Goal: Browse casually

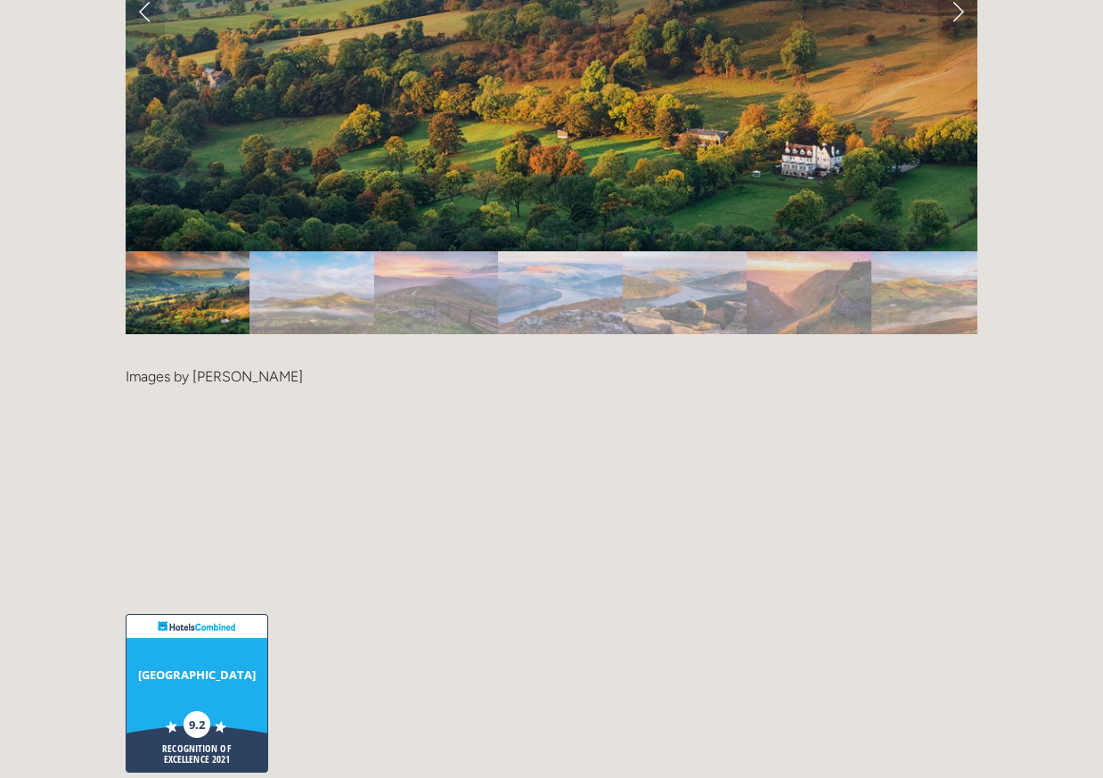
scroll to position [3651, 0]
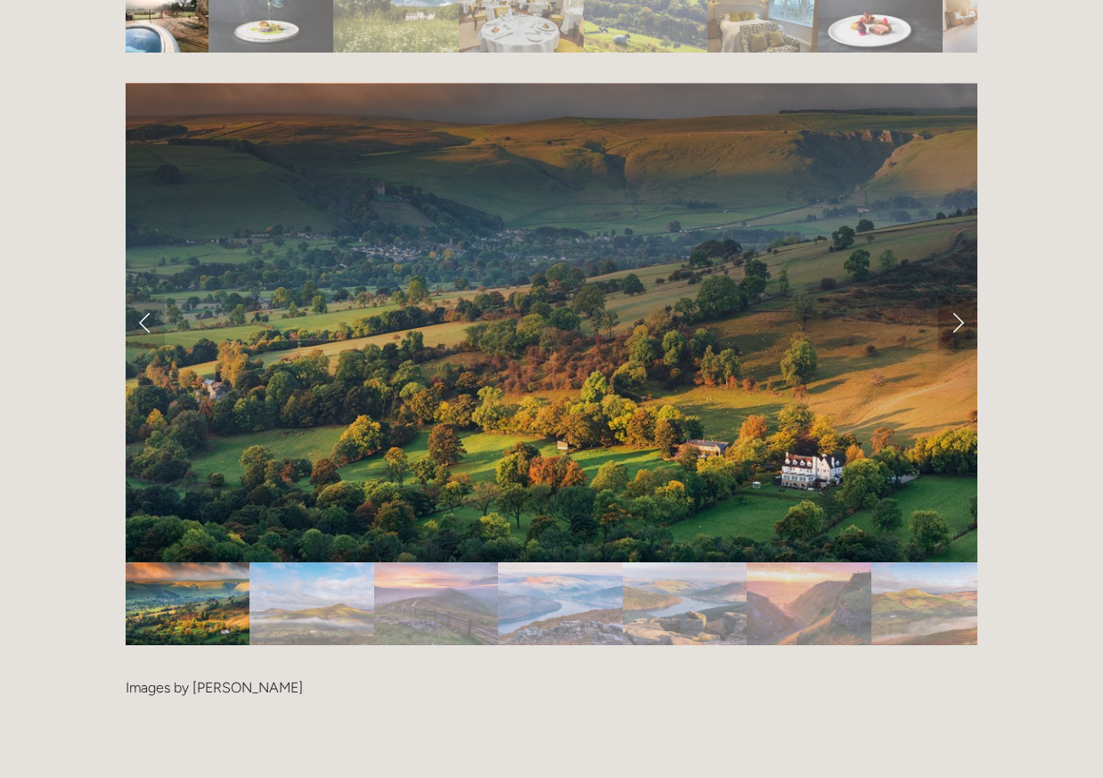
click at [952, 296] on link "Next Slide" at bounding box center [957, 322] width 39 height 53
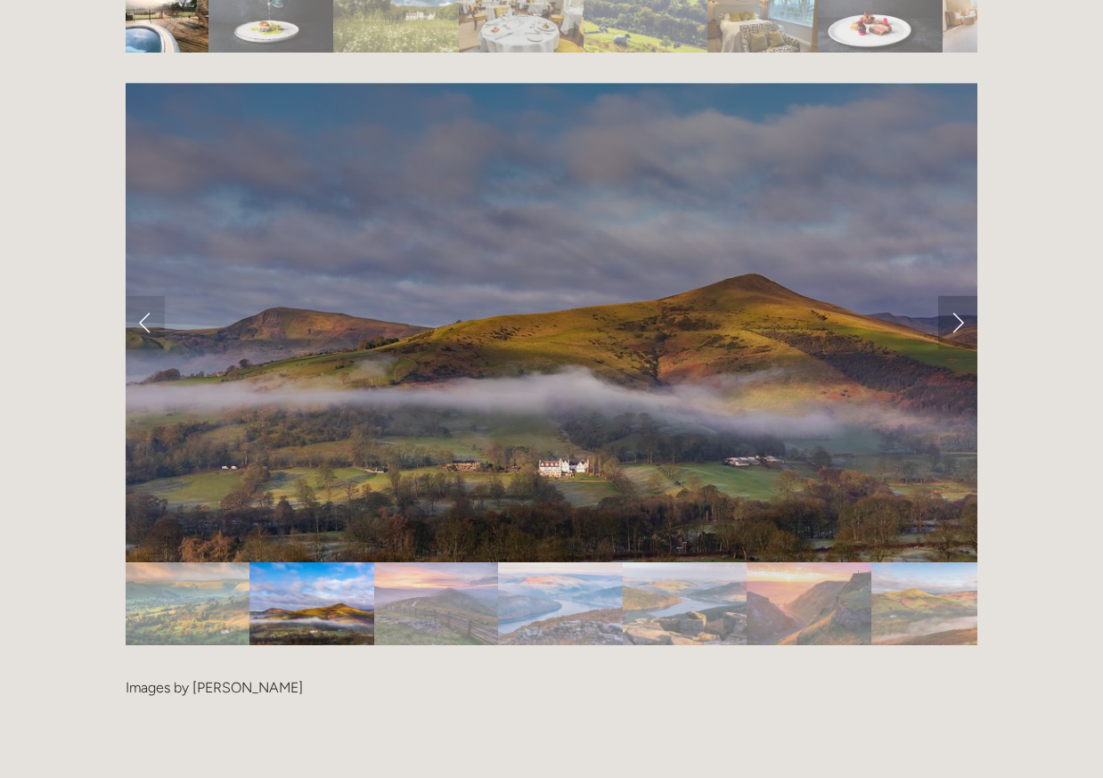
click at [952, 296] on link "Next Slide" at bounding box center [957, 322] width 39 height 53
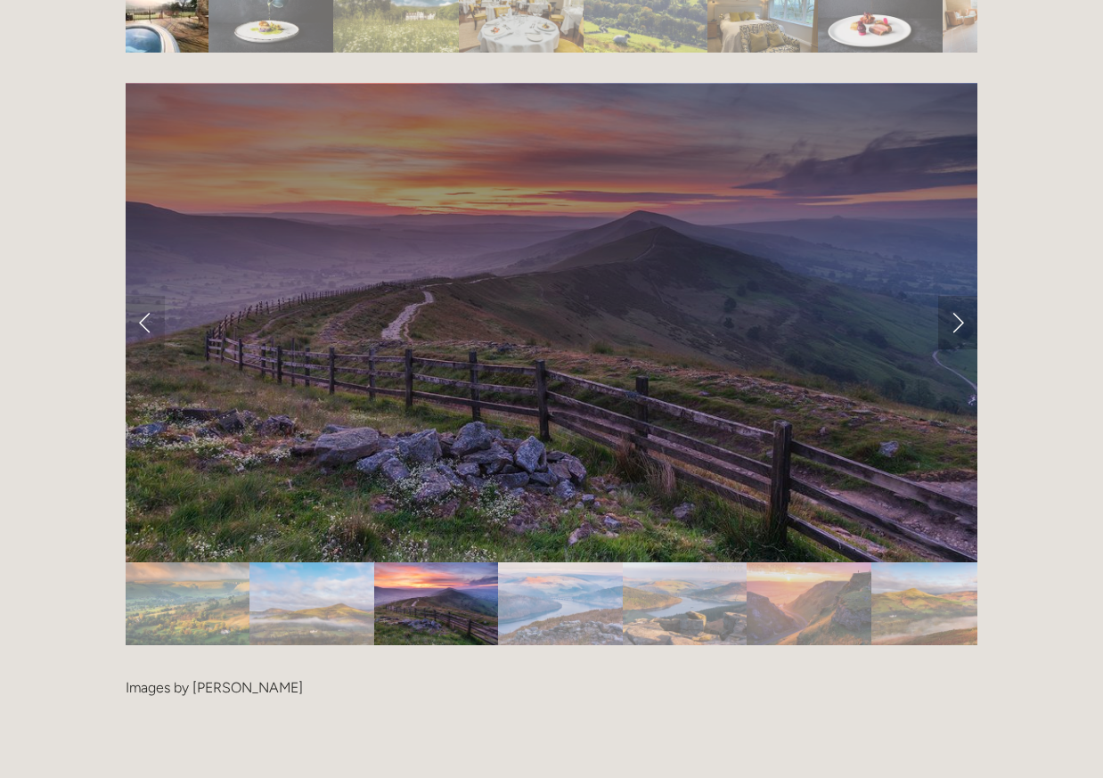
click at [952, 296] on link "Next Slide" at bounding box center [957, 322] width 39 height 53
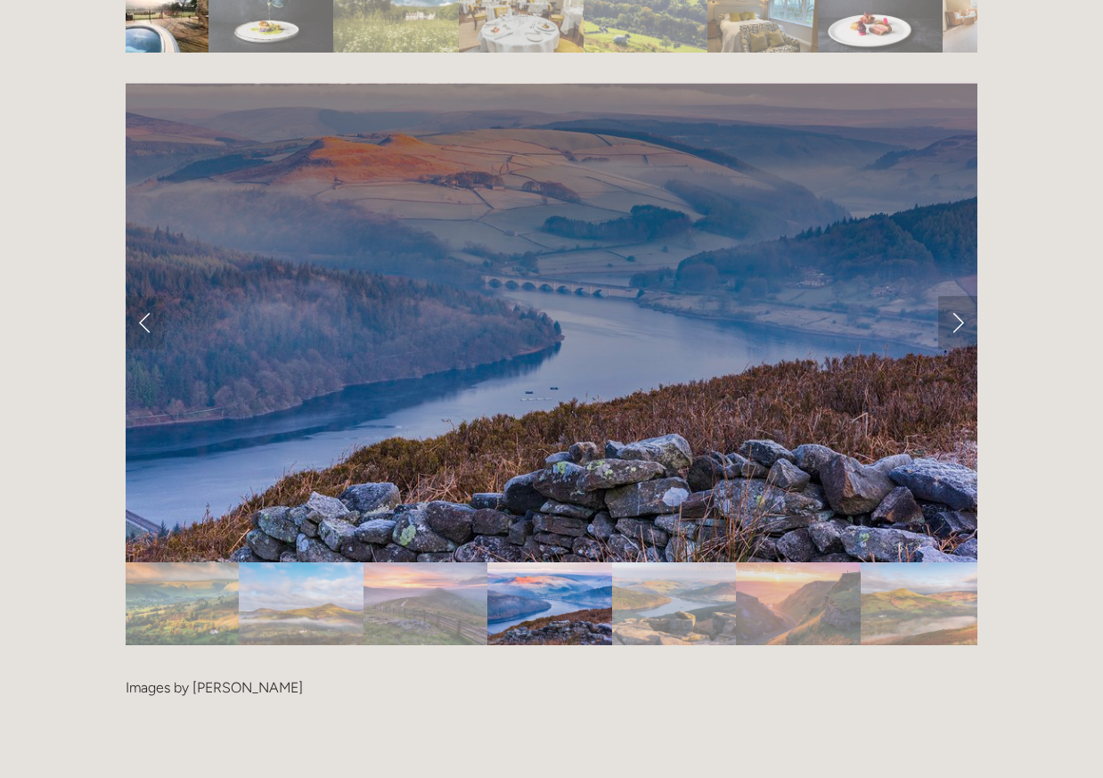
click at [952, 296] on link "Next Slide" at bounding box center [957, 322] width 39 height 53
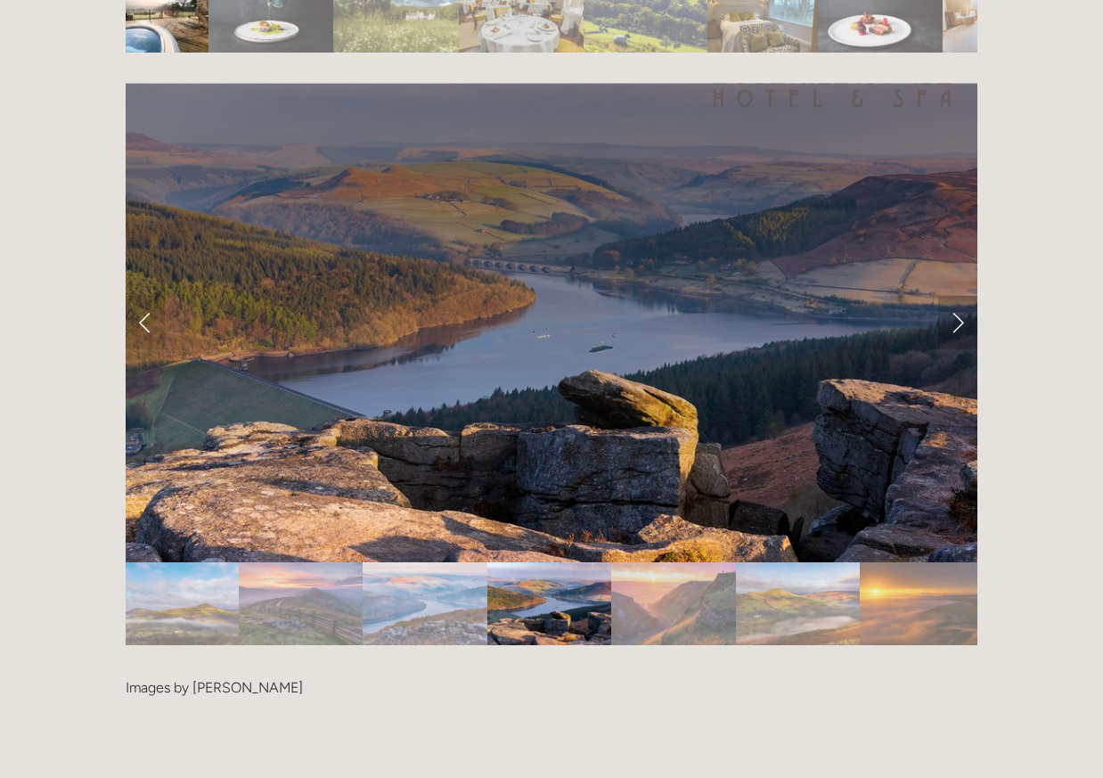
click at [952, 296] on link "Next Slide" at bounding box center [957, 322] width 39 height 53
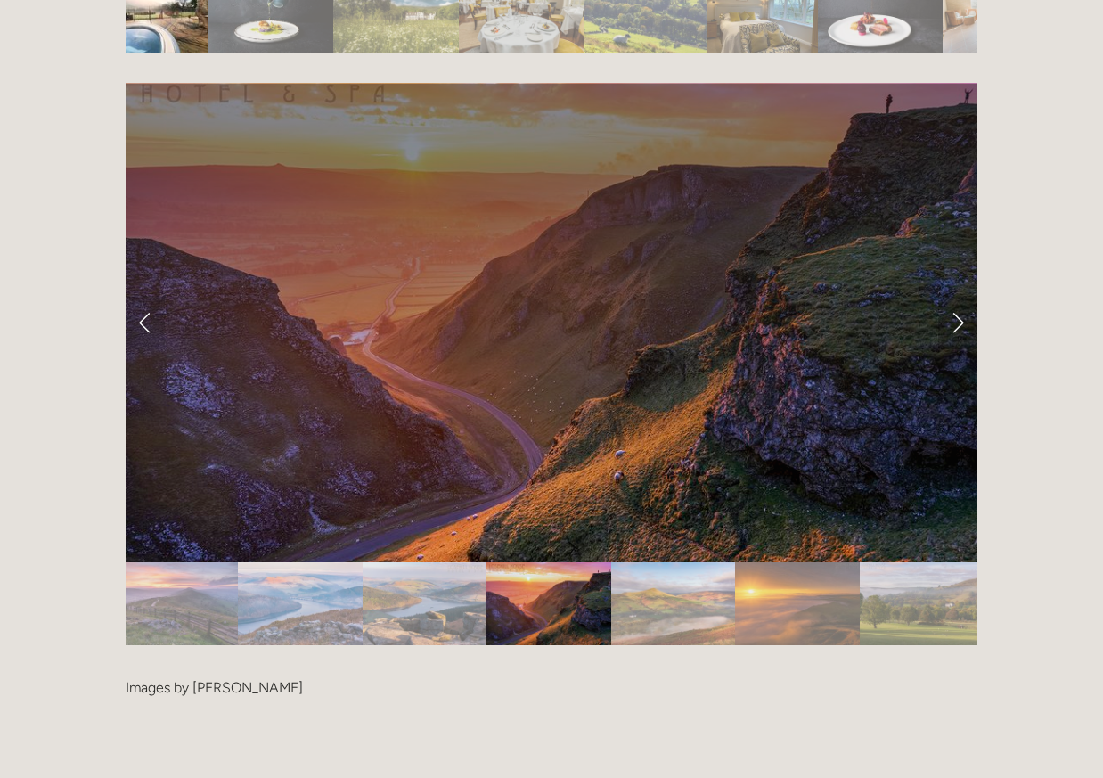
click at [957, 296] on link "Next Slide" at bounding box center [957, 322] width 39 height 53
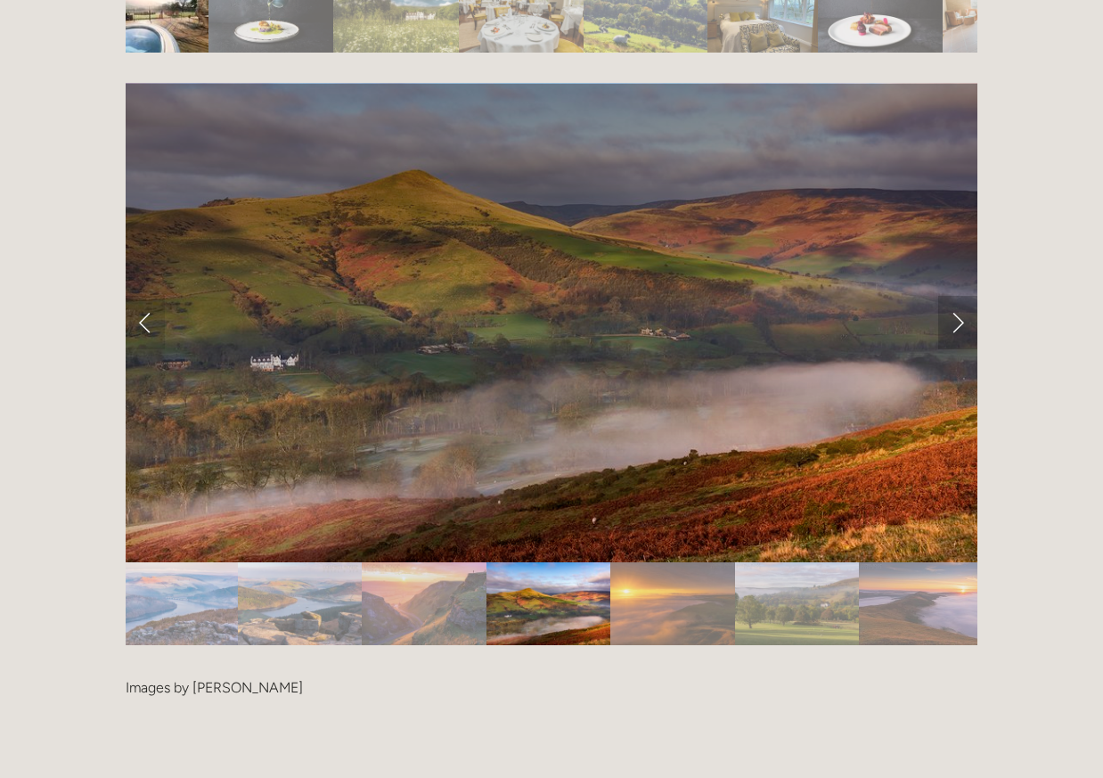
click at [957, 296] on link "Next Slide" at bounding box center [957, 322] width 39 height 53
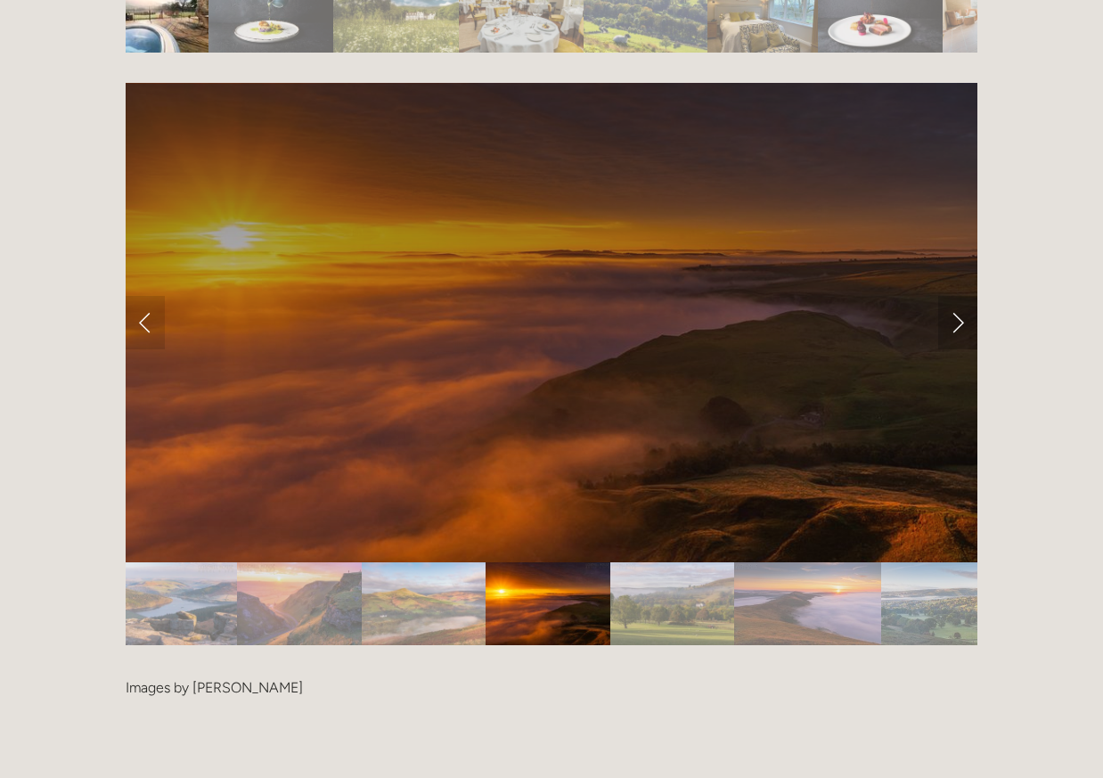
click at [957, 296] on link "Next Slide" at bounding box center [957, 322] width 39 height 53
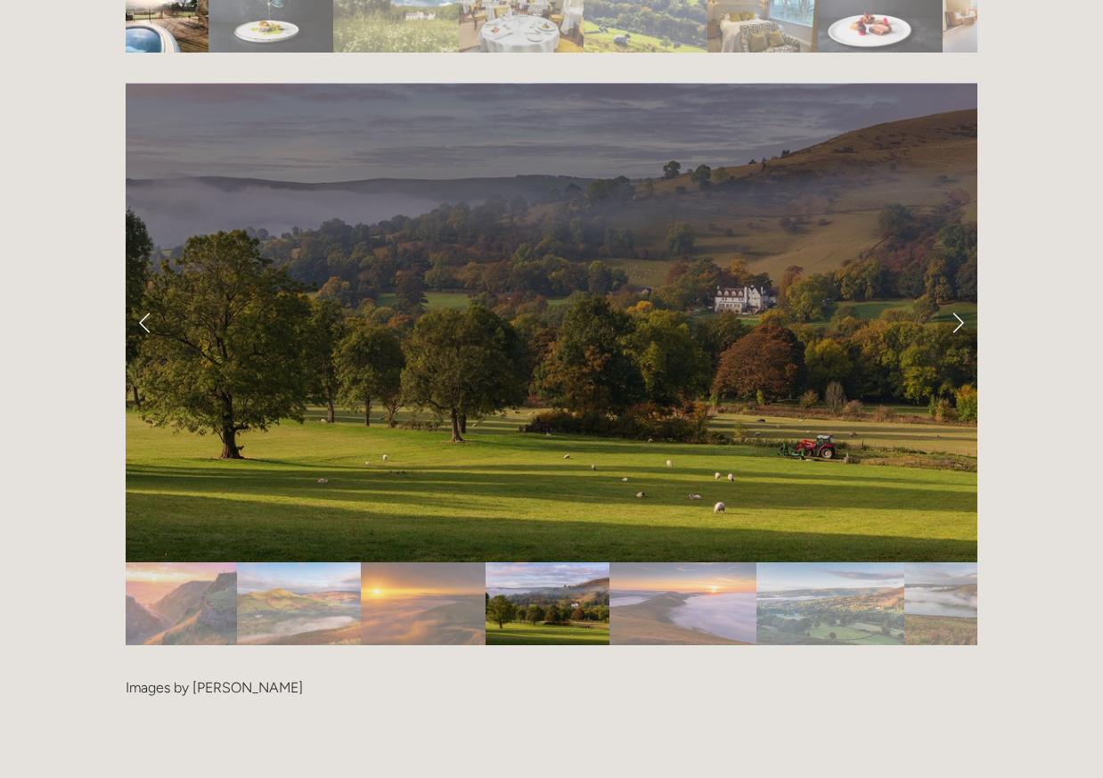
click at [957, 296] on link "Next Slide" at bounding box center [957, 322] width 39 height 53
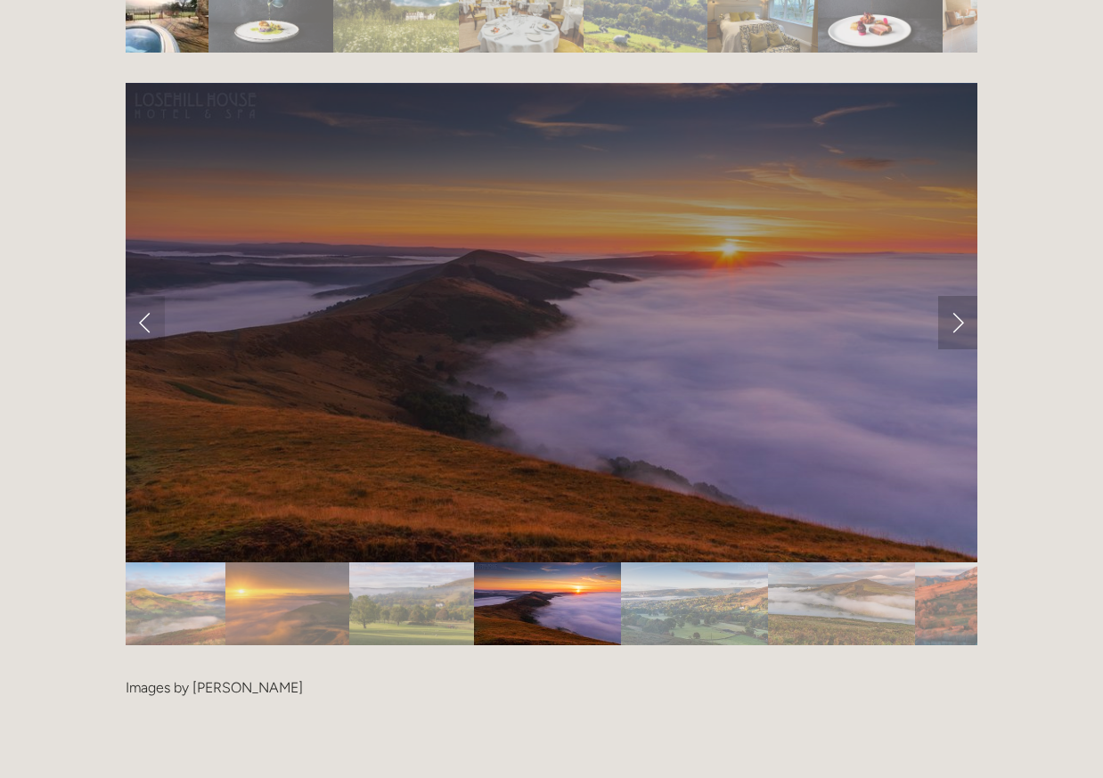
click at [957, 296] on link "Next Slide" at bounding box center [957, 322] width 39 height 53
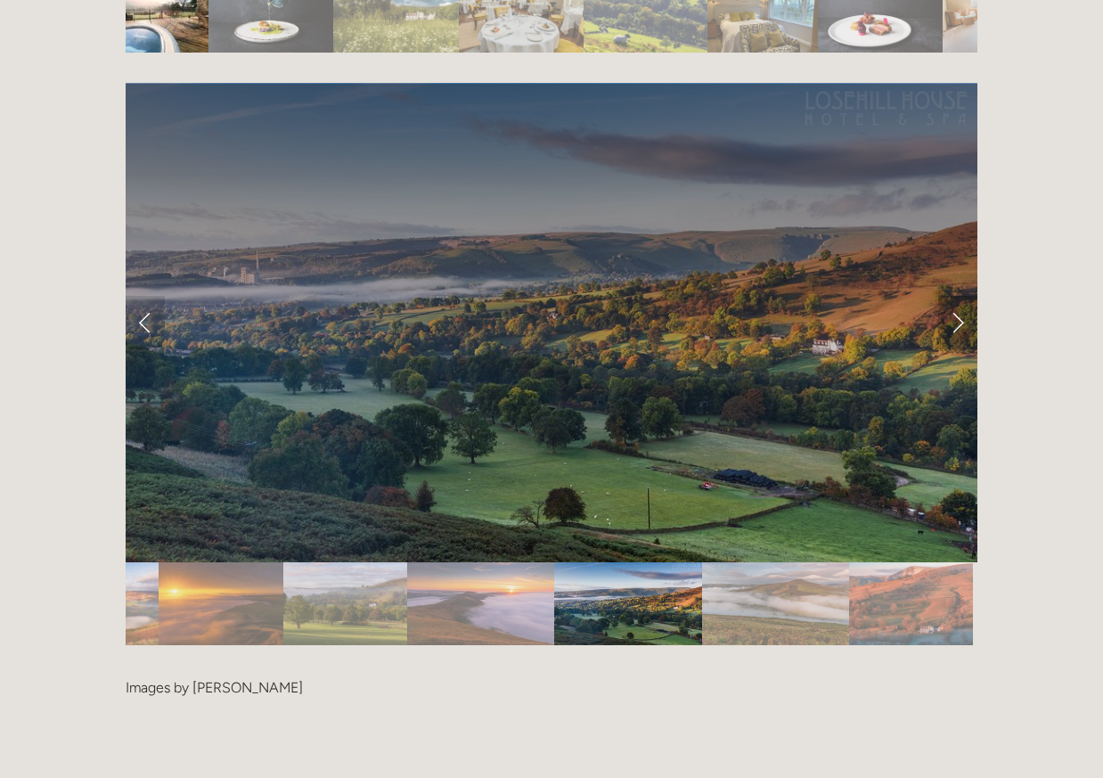
click at [957, 296] on link "Next Slide" at bounding box center [957, 322] width 39 height 53
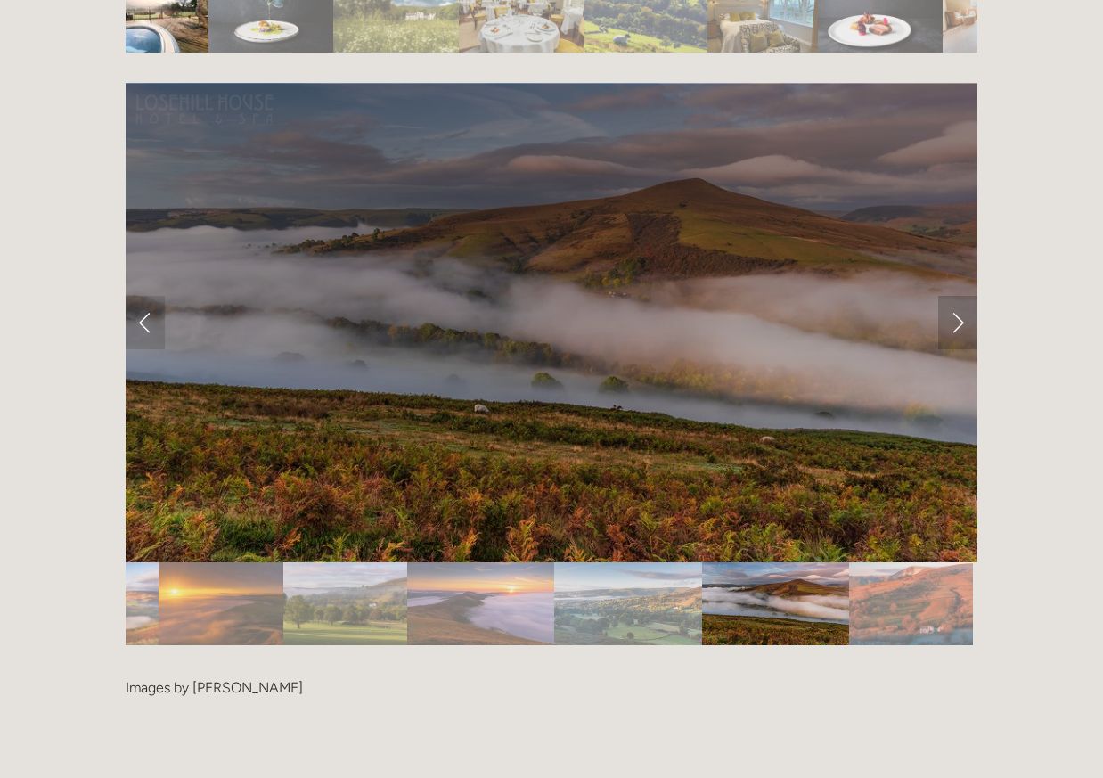
click at [957, 296] on link "Next Slide" at bounding box center [957, 322] width 39 height 53
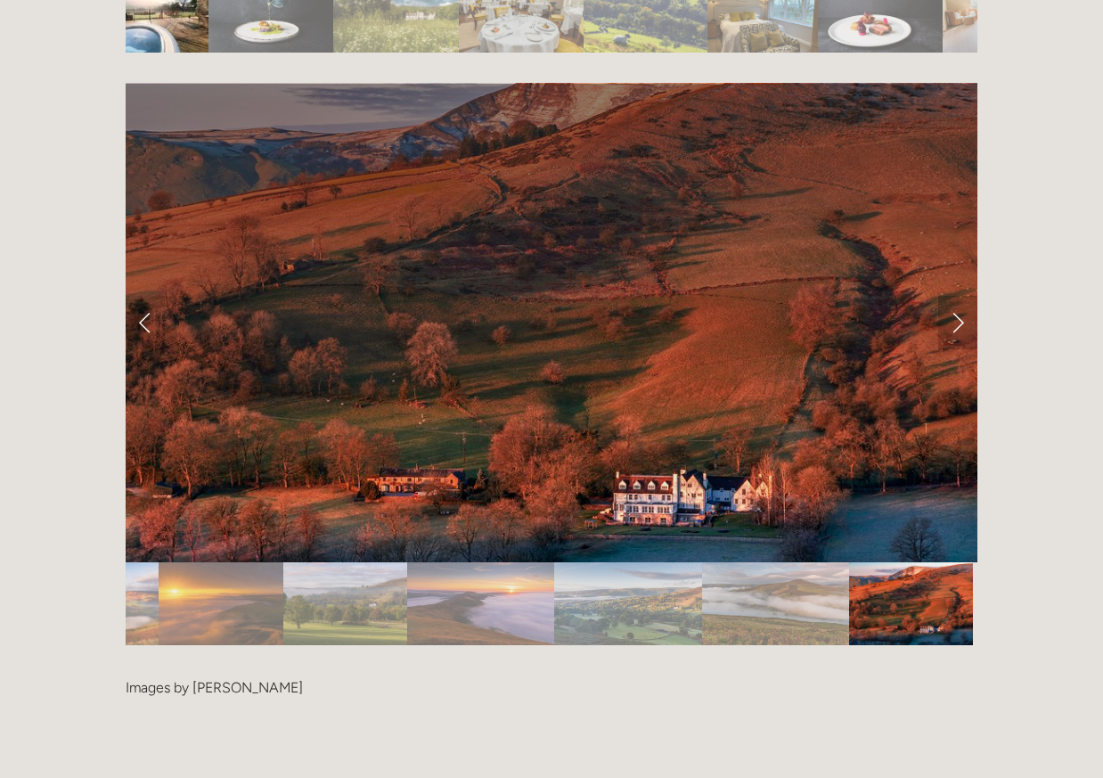
click at [957, 296] on link "Next Slide" at bounding box center [957, 322] width 39 height 53
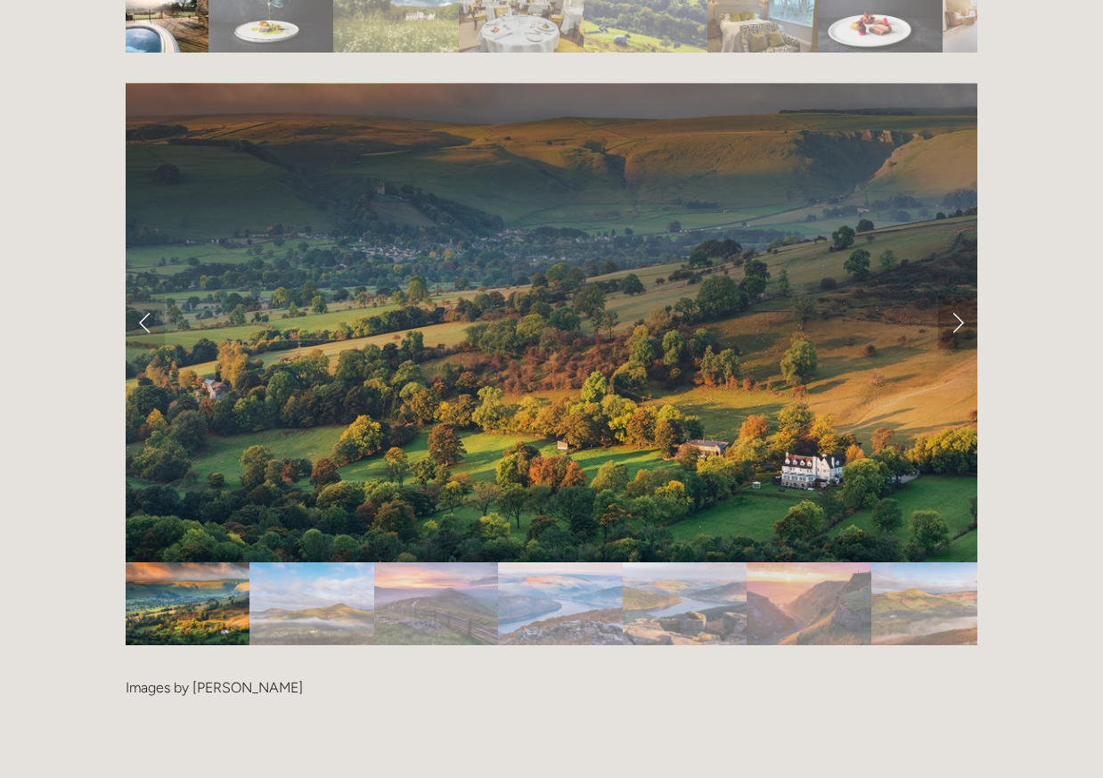
click at [957, 296] on link "Next Slide" at bounding box center [957, 322] width 39 height 53
